Goal: Transaction & Acquisition: Purchase product/service

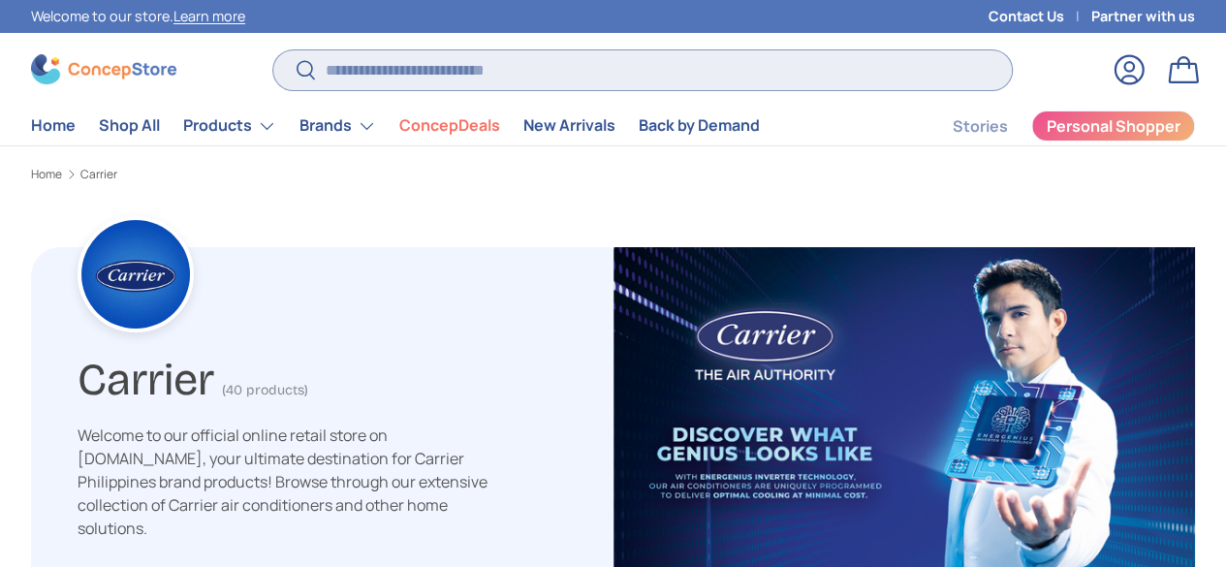
click at [607, 80] on input "Search" at bounding box center [642, 70] width 738 height 40
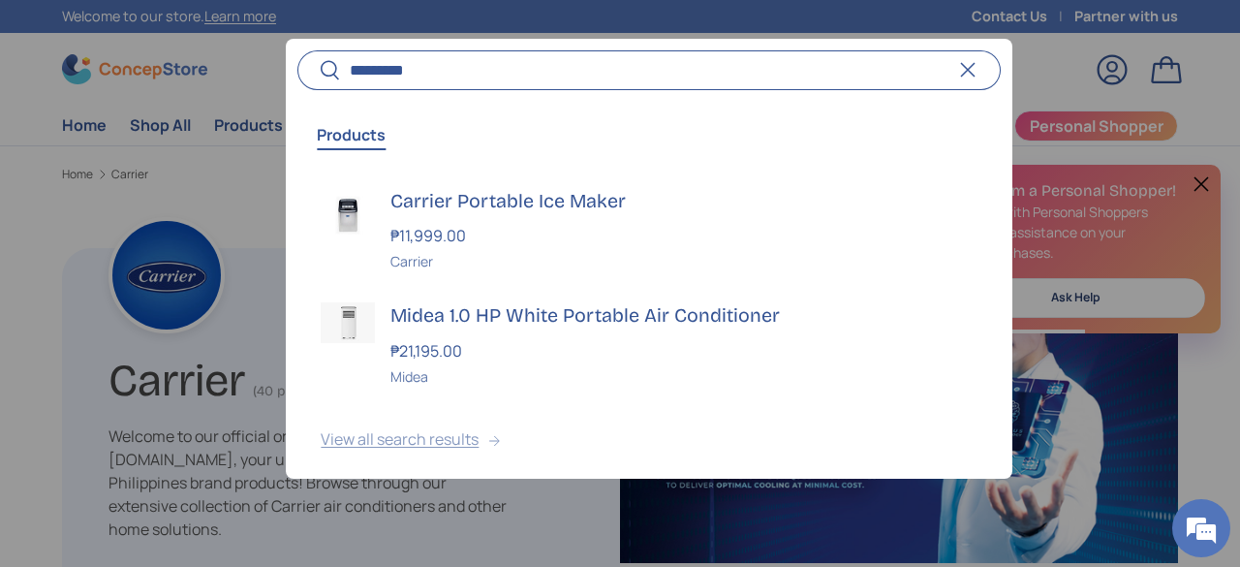
type input "********"
click at [434, 444] on button "View all search results" at bounding box center [649, 442] width 726 height 81
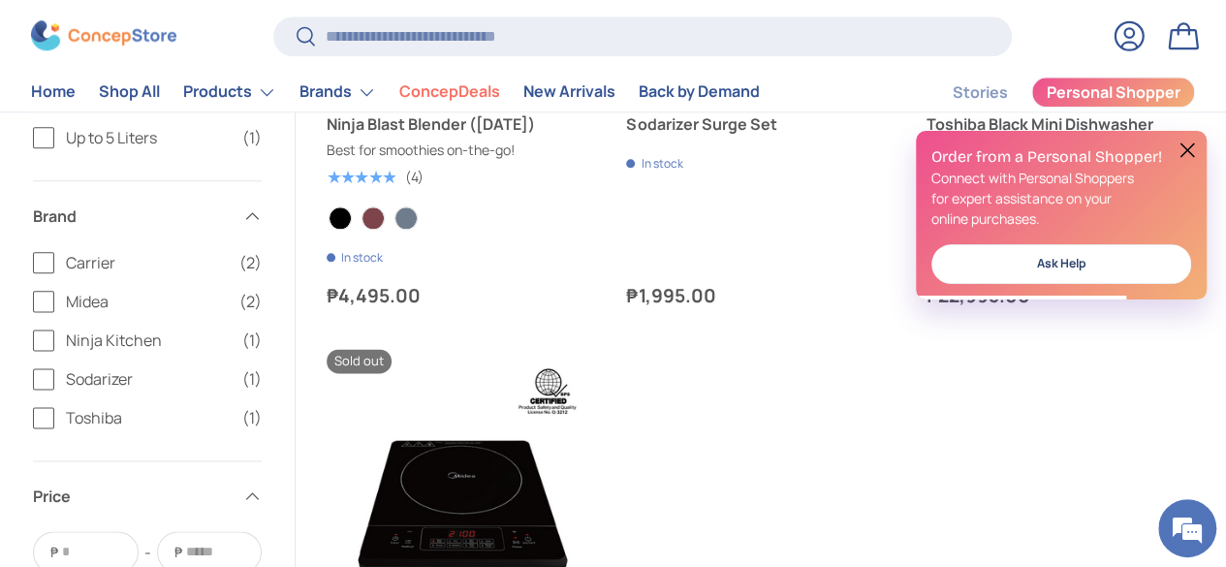
scroll to position [1068, 0]
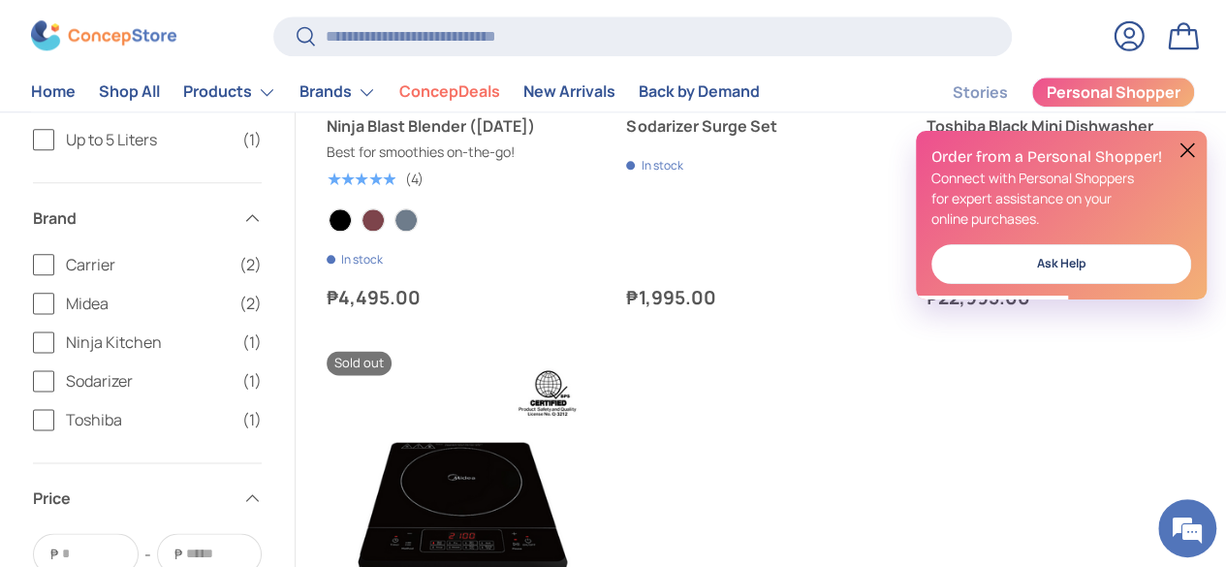
click at [91, 263] on label "Carrier (2)" at bounding box center [147, 264] width 229 height 23
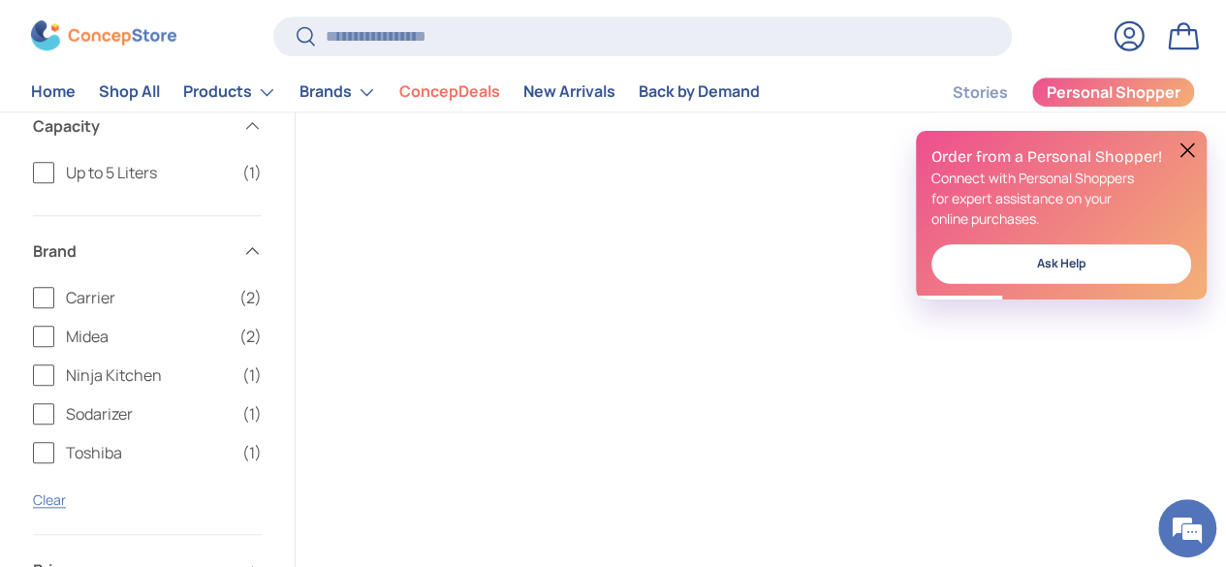
click at [1181, 152] on button at bounding box center [1186, 150] width 23 height 23
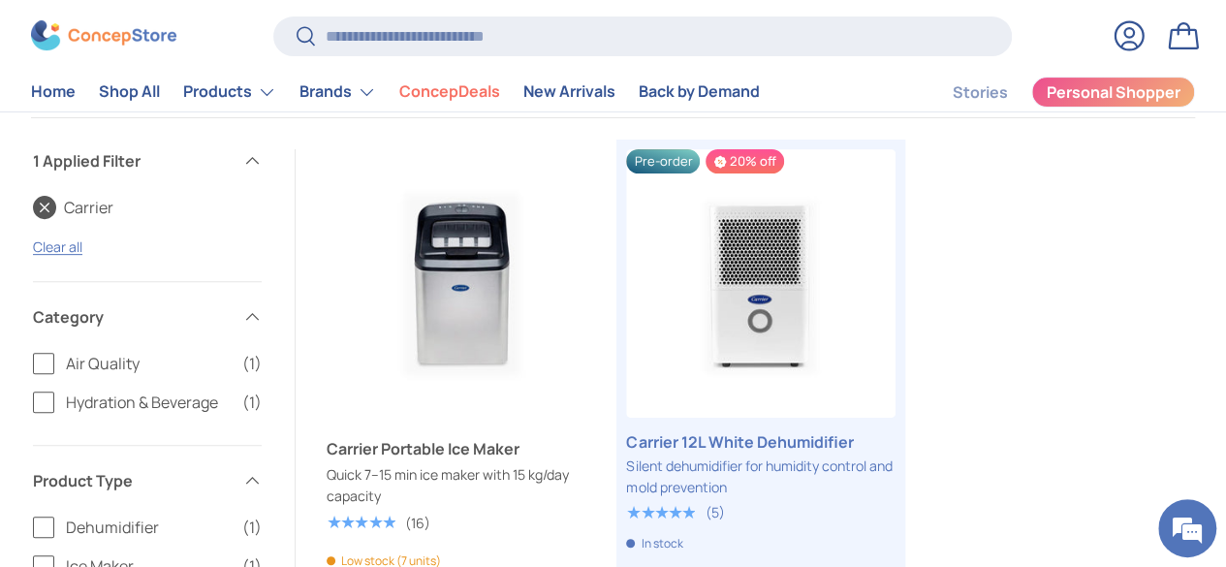
scroll to position [239, 0]
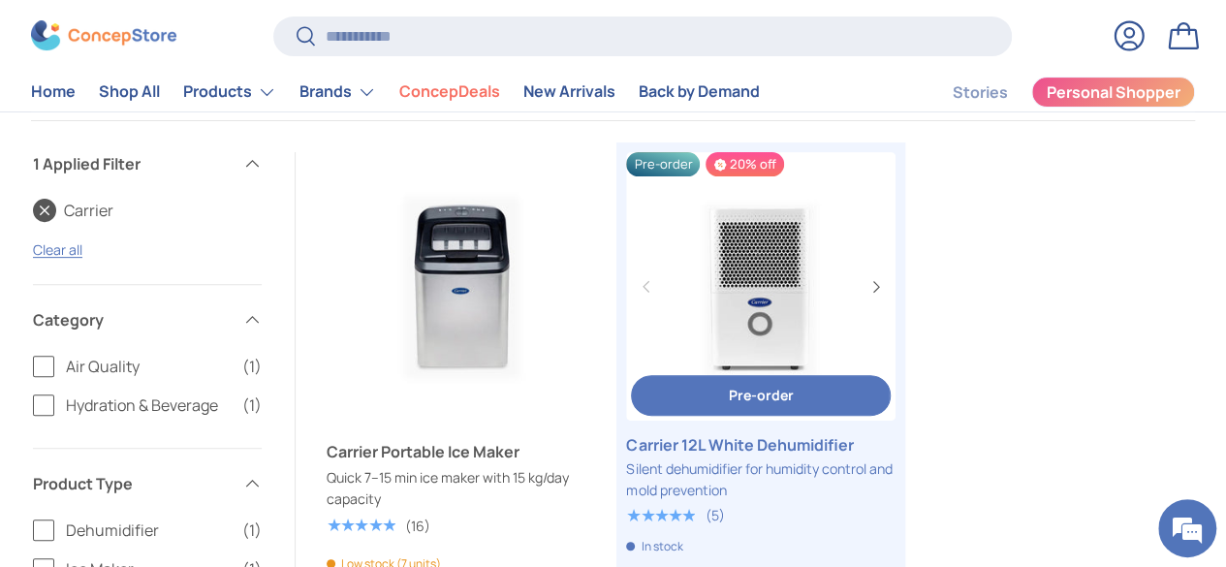
click at [685, 433] on link "Carrier 12L White Dehumidifier" at bounding box center [760, 444] width 268 height 23
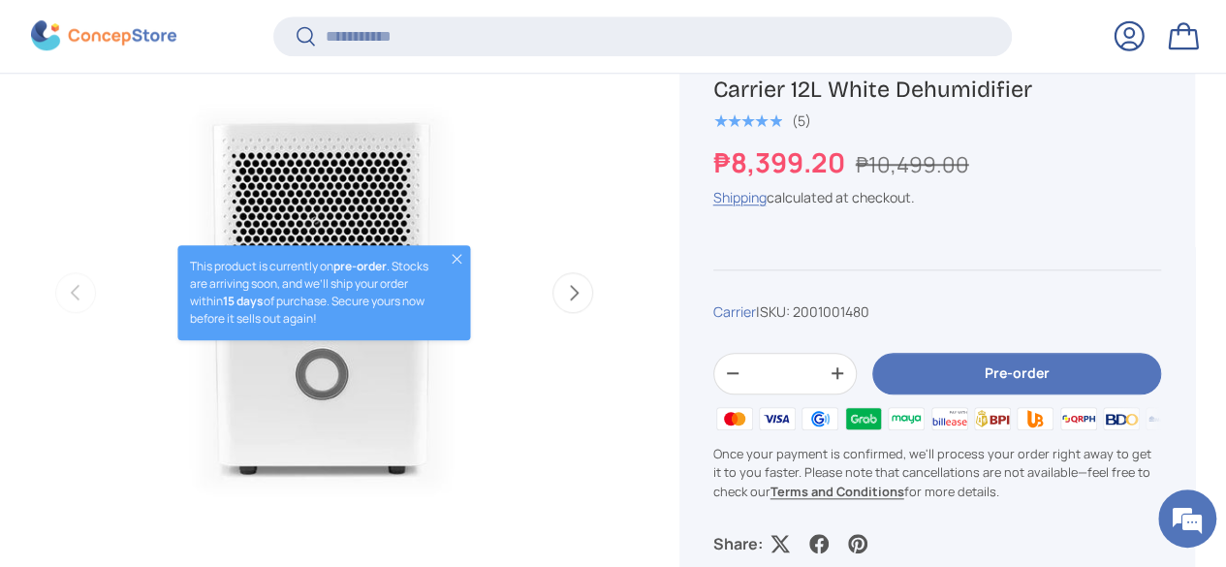
scroll to position [725, 0]
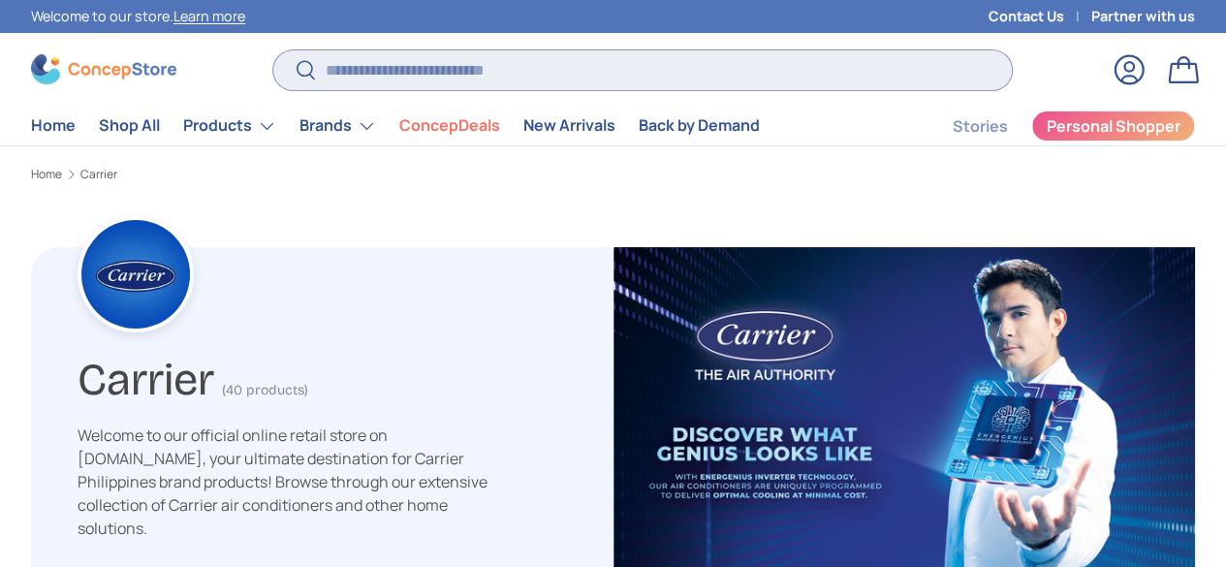
click at [502, 78] on input "Search" at bounding box center [642, 70] width 738 height 40
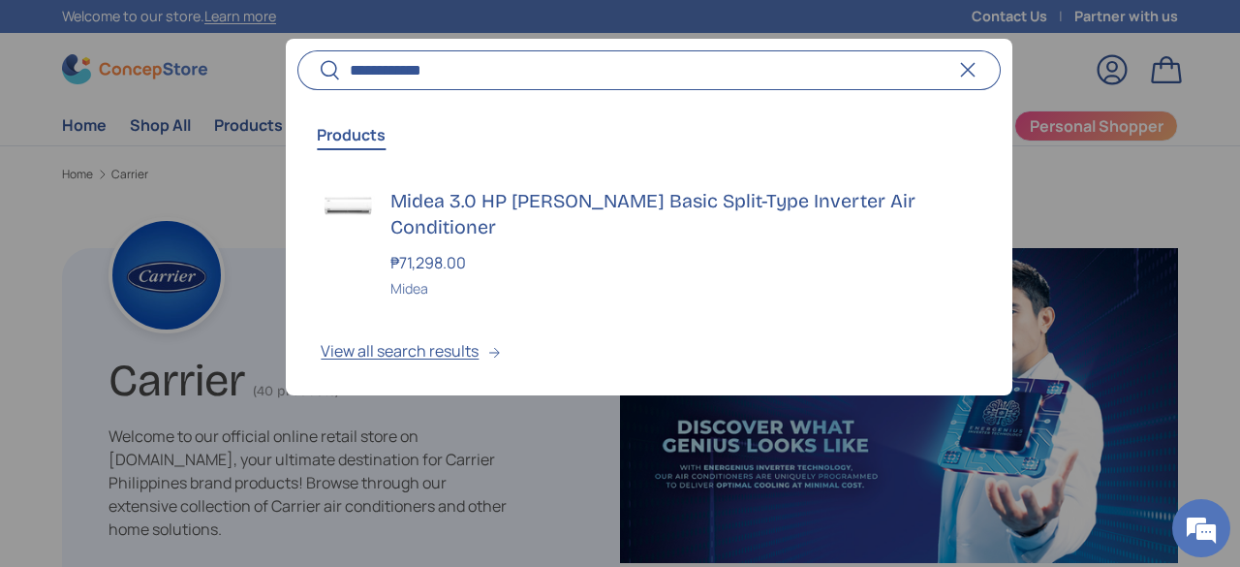
type input "**********"
click at [298, 48] on button "Search" at bounding box center [320, 71] width 44 height 46
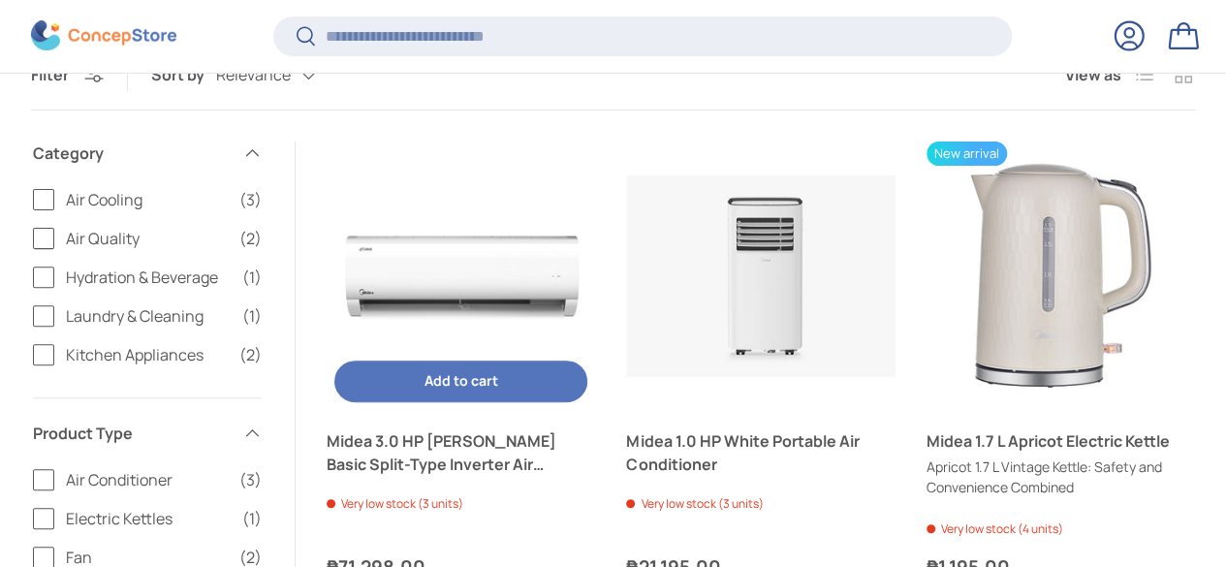
scroll to position [205, 0]
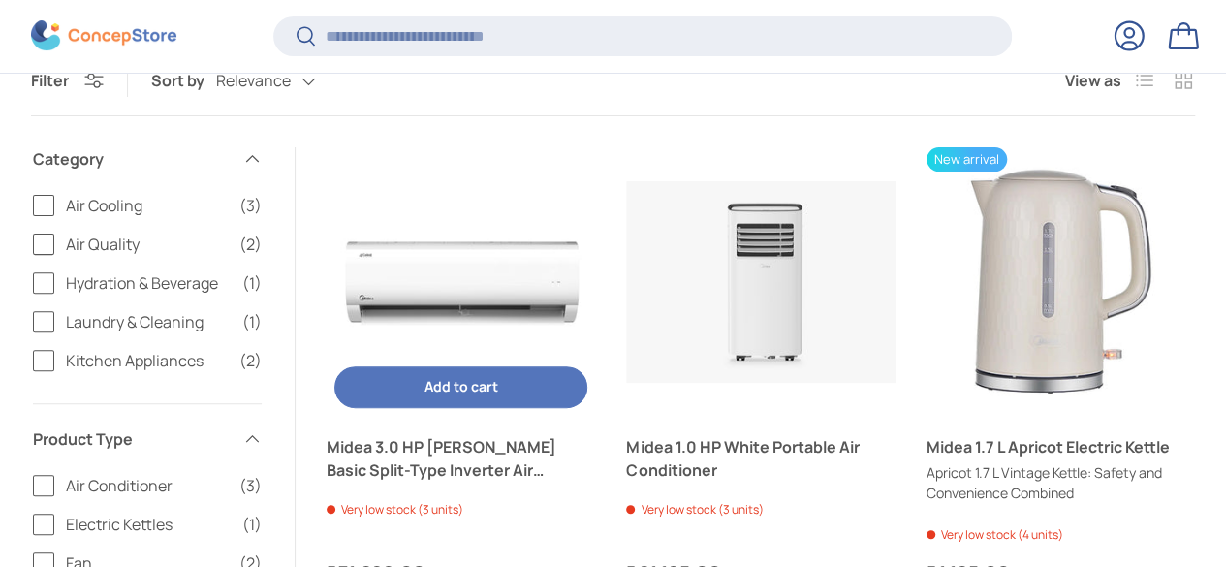
click at [501, 238] on img "Midea 3.0 HP Celest Basic Split-Type Inverter Air Conditioner" at bounding box center [461, 281] width 268 height 268
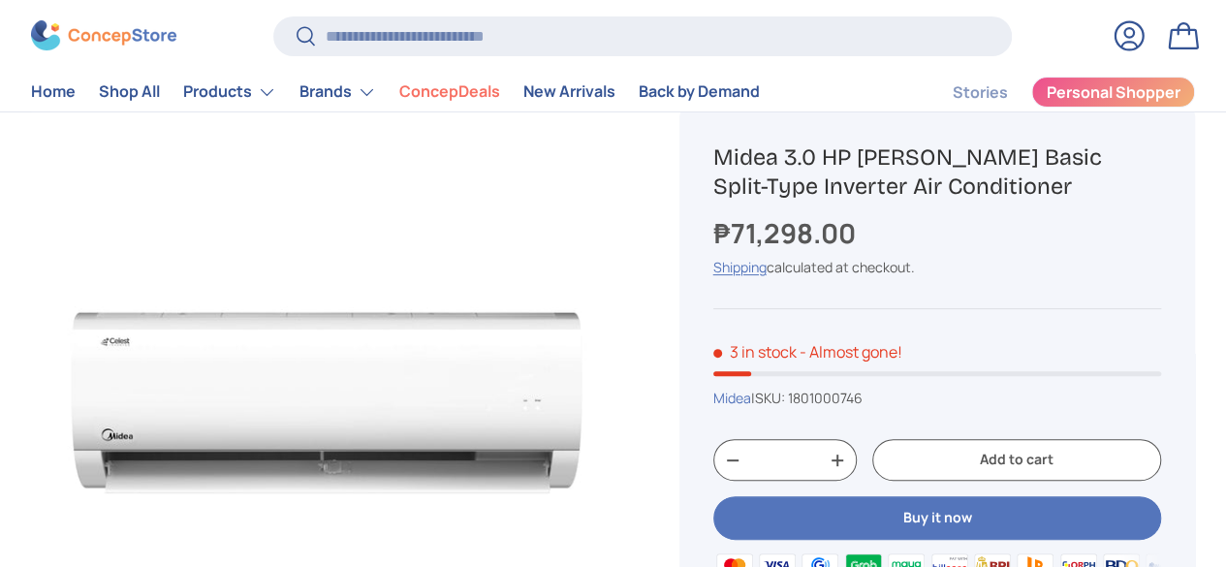
scroll to position [136, 0]
